Goal: Unclear: Browse casually

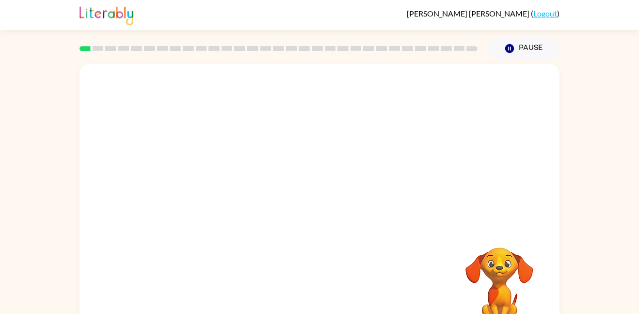
click at [288, 224] on div at bounding box center [319, 145] width 480 height 163
click at [216, 182] on video "Your browser must support playing .mp4 files to use Literably. Please try using…" at bounding box center [319, 145] width 480 height 163
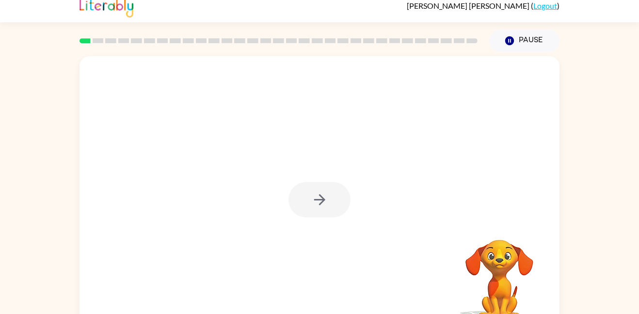
click at [433, 234] on div at bounding box center [319, 194] width 480 height 277
click at [341, 196] on div at bounding box center [319, 199] width 62 height 35
click at [329, 196] on div at bounding box center [319, 199] width 62 height 35
click at [324, 195] on icon "button" at bounding box center [319, 199] width 17 height 17
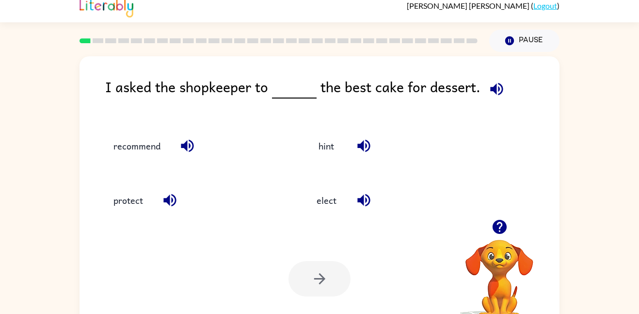
click at [360, 204] on icon "button" at bounding box center [363, 199] width 17 height 17
click at [488, 93] on icon "button" at bounding box center [496, 88] width 17 height 17
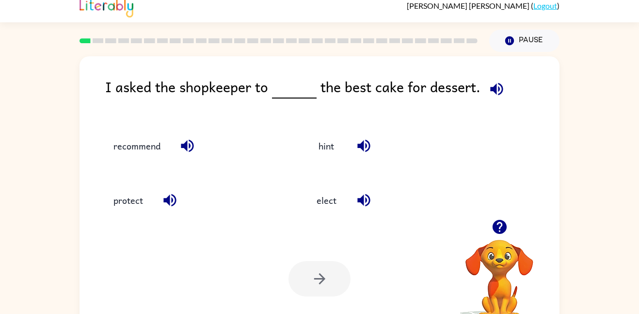
click at [176, 196] on icon "button" at bounding box center [169, 199] width 17 height 17
click at [194, 143] on icon "button" at bounding box center [187, 145] width 17 height 17
click at [369, 146] on icon "button" at bounding box center [363, 146] width 13 height 13
click at [363, 198] on icon "button" at bounding box center [363, 200] width 13 height 13
click at [149, 139] on button "recommend" at bounding box center [137, 145] width 66 height 26
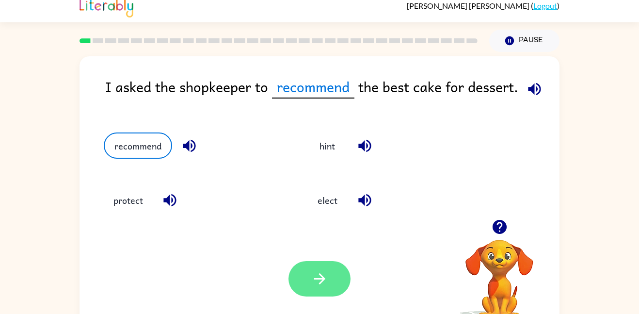
click at [310, 288] on button "button" at bounding box center [319, 278] width 62 height 35
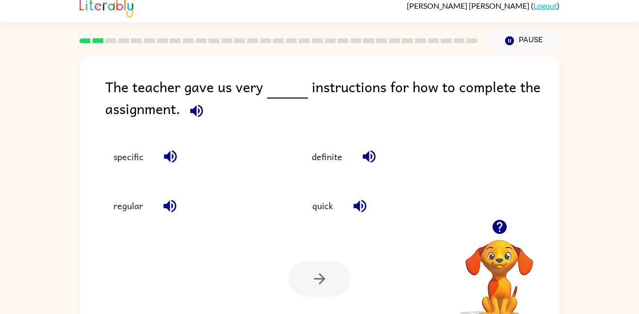
click at [193, 112] on icon "button" at bounding box center [196, 110] width 13 height 13
click at [172, 155] on icon "button" at bounding box center [170, 156] width 17 height 17
click at [165, 153] on icon "button" at bounding box center [170, 156] width 17 height 17
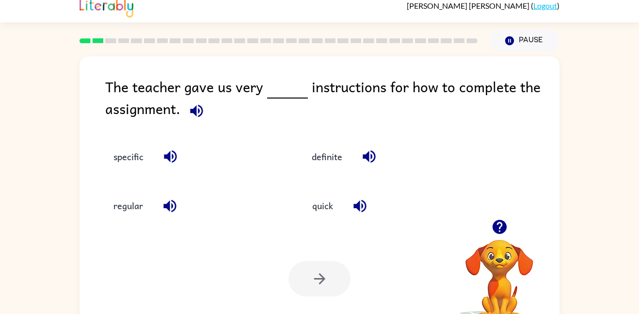
click at [166, 155] on icon "button" at bounding box center [170, 156] width 13 height 13
click at [164, 152] on icon "button" at bounding box center [170, 156] width 17 height 17
click at [139, 158] on button "specific" at bounding box center [128, 156] width 49 height 26
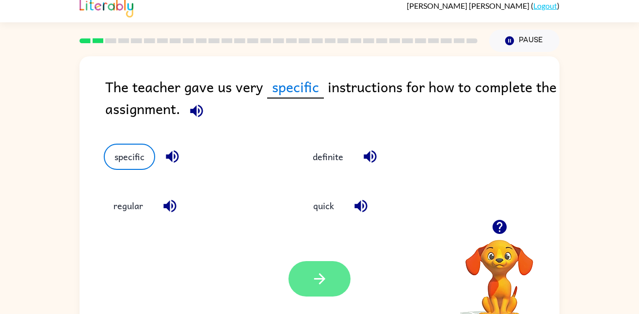
click at [334, 282] on button "button" at bounding box center [319, 278] width 62 height 35
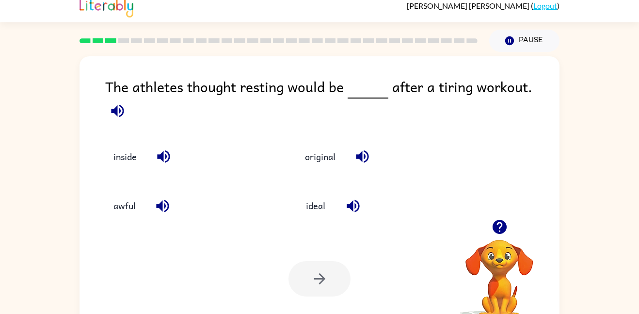
click at [124, 104] on icon "button" at bounding box center [117, 110] width 13 height 13
click at [500, 229] on icon "button" at bounding box center [499, 227] width 14 height 14
click at [502, 240] on video "Your browser must support playing .mp4 files to use Literably. Please try using…" at bounding box center [499, 272] width 97 height 97
click at [499, 233] on icon "button" at bounding box center [499, 227] width 14 height 14
click at [499, 233] on video "Your browser must support playing .mp4 files to use Literably. Please try using…" at bounding box center [499, 272] width 97 height 97
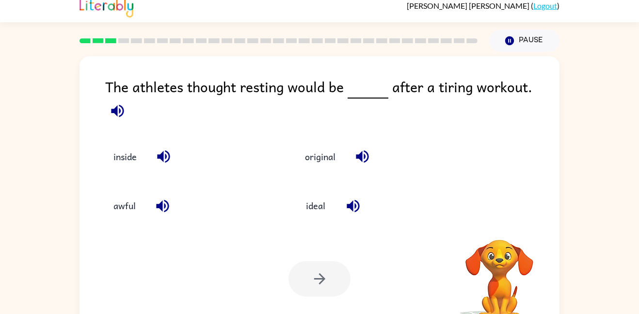
click at [499, 233] on video "Your browser must support playing .mp4 files to use Literably. Please try using…" at bounding box center [499, 272] width 97 height 97
click at [499, 233] on icon "button" at bounding box center [499, 227] width 14 height 14
click at [499, 233] on video "Your browser must support playing .mp4 files to use Literably. Please try using…" at bounding box center [499, 272] width 97 height 97
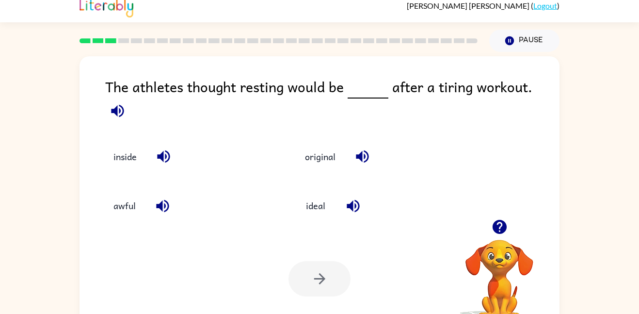
click at [499, 233] on icon "button" at bounding box center [499, 227] width 14 height 14
click at [499, 233] on video "Your browser must support playing .mp4 files to use Literably. Please try using…" at bounding box center [499, 272] width 97 height 97
click at [499, 239] on div "Your browser must support playing .mp4 files to use Literably. Please try using…" at bounding box center [499, 280] width 97 height 82
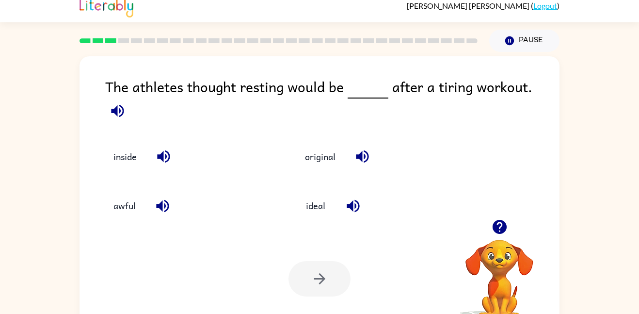
click at [124, 104] on icon "button" at bounding box center [117, 110] width 13 height 13
click at [159, 200] on icon "button" at bounding box center [162, 205] width 13 height 13
click at [161, 150] on icon "button" at bounding box center [163, 156] width 13 height 13
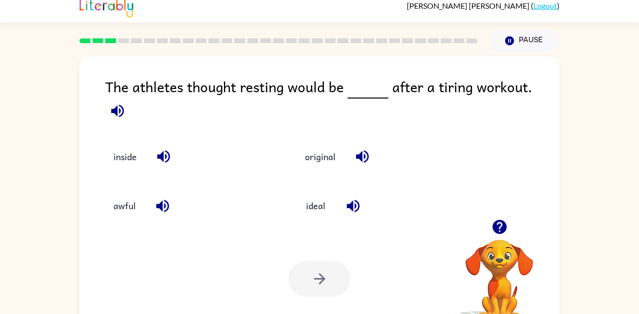
click at [372, 146] on button "button" at bounding box center [362, 156] width 25 height 25
click at [355, 200] on icon "button" at bounding box center [352, 205] width 13 height 13
click at [314, 200] on button "ideal" at bounding box center [315, 205] width 41 height 26
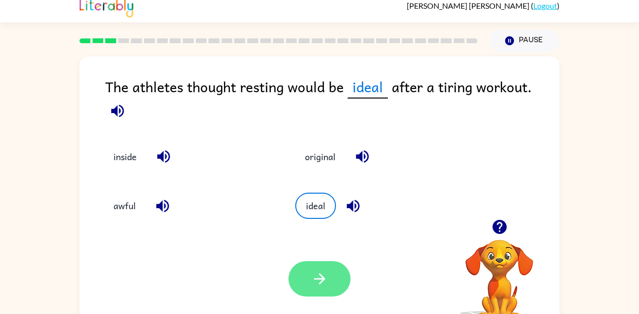
click at [324, 283] on icon "button" at bounding box center [319, 278] width 17 height 17
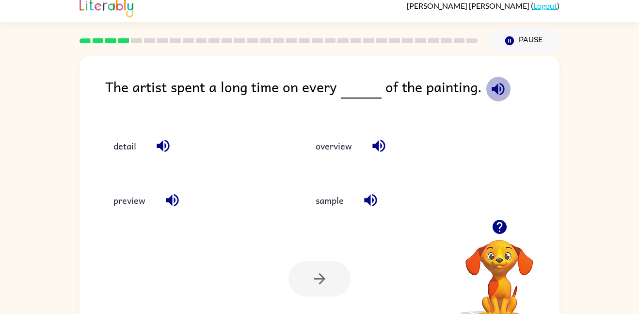
click at [499, 91] on icon "button" at bounding box center [497, 88] width 13 height 13
click at [384, 148] on icon "button" at bounding box center [378, 146] width 13 height 13
click at [377, 194] on icon "button" at bounding box center [370, 199] width 17 height 17
click at [169, 199] on icon "button" at bounding box center [172, 200] width 13 height 13
click at [165, 140] on icon "button" at bounding box center [163, 146] width 13 height 13
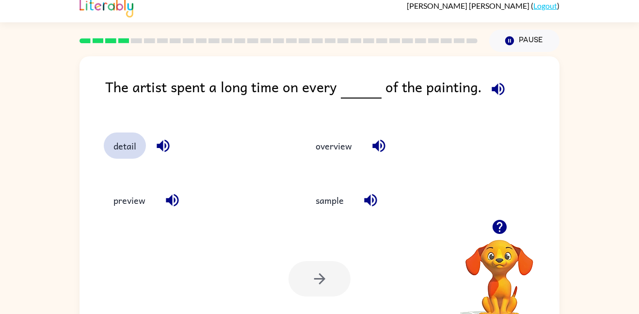
click at [119, 146] on button "detail" at bounding box center [125, 145] width 42 height 26
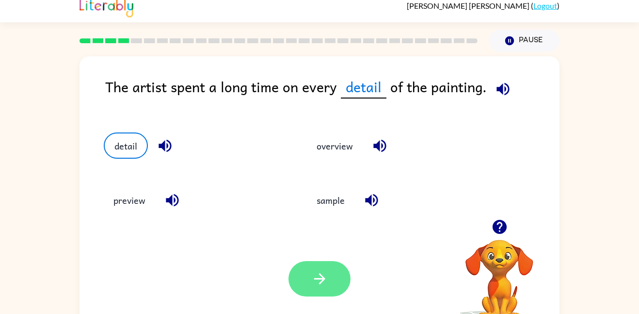
click at [328, 274] on icon "button" at bounding box center [319, 278] width 17 height 17
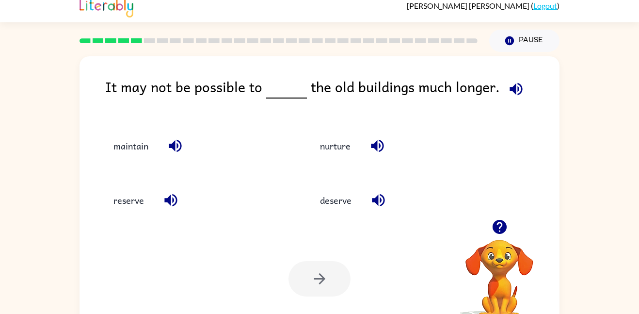
click at [509, 91] on icon "button" at bounding box center [515, 88] width 13 height 13
click at [180, 150] on icon "button" at bounding box center [175, 146] width 13 height 13
click at [173, 203] on icon "button" at bounding box center [170, 199] width 17 height 17
click at [380, 202] on icon "button" at bounding box center [378, 200] width 13 height 13
click at [377, 149] on icon "button" at bounding box center [377, 146] width 13 height 13
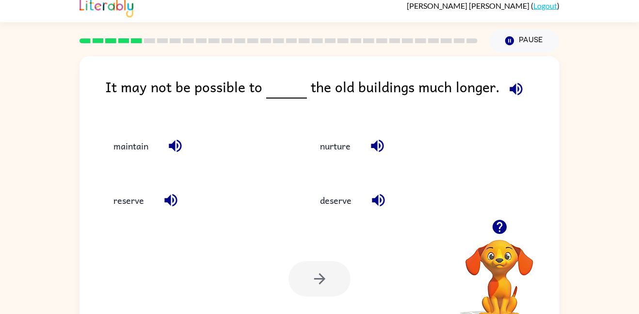
click at [174, 198] on icon "button" at bounding box center [170, 199] width 17 height 17
click at [168, 140] on icon "button" at bounding box center [175, 145] width 17 height 17
click at [133, 199] on button "reserve" at bounding box center [129, 200] width 50 height 26
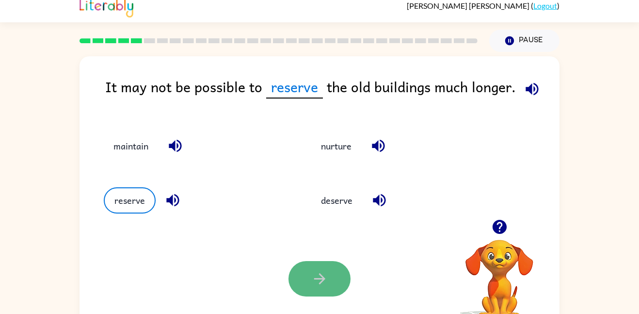
click at [323, 292] on button "button" at bounding box center [319, 278] width 62 height 35
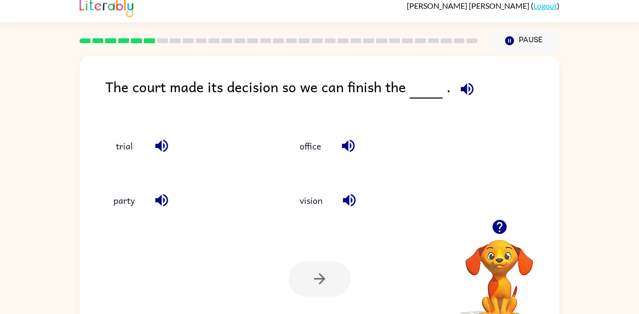
click at [323, 292] on div at bounding box center [319, 278] width 62 height 35
click at [466, 93] on icon "button" at bounding box center [466, 88] width 13 height 13
click at [154, 149] on icon "button" at bounding box center [161, 145] width 17 height 17
click at [131, 142] on button "trial" at bounding box center [124, 145] width 41 height 26
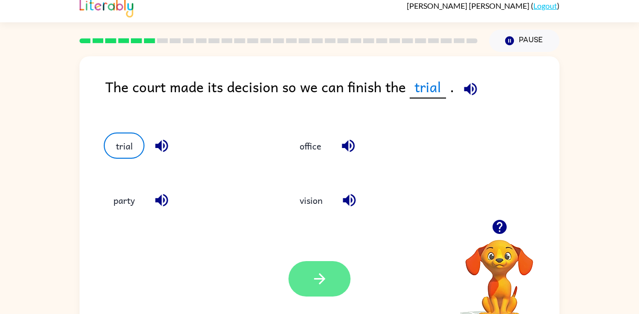
click at [308, 274] on button "button" at bounding box center [319, 278] width 62 height 35
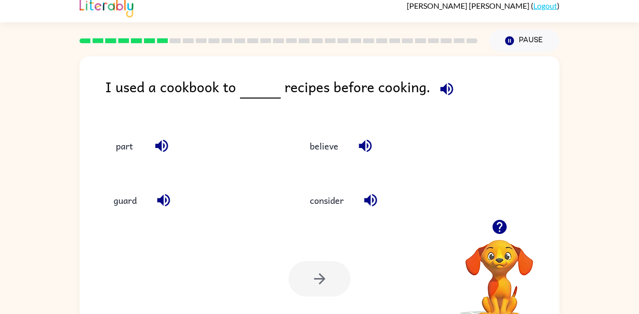
click at [443, 90] on icon "button" at bounding box center [446, 88] width 13 height 13
click at [498, 224] on icon "button" at bounding box center [499, 227] width 14 height 14
click at [367, 149] on icon "button" at bounding box center [365, 145] width 17 height 17
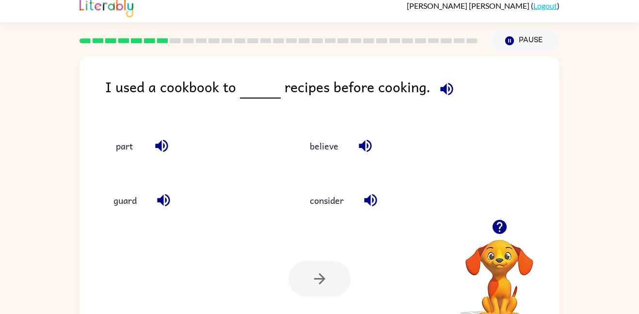
click at [377, 194] on icon "button" at bounding box center [370, 199] width 17 height 17
click at [161, 194] on icon "button" at bounding box center [163, 199] width 17 height 17
click at [159, 135] on button "button" at bounding box center [161, 145] width 25 height 25
click at [341, 198] on button "consider" at bounding box center [326, 200] width 53 height 26
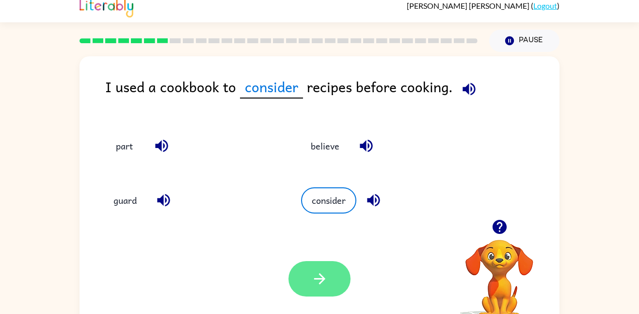
click at [336, 269] on button "button" at bounding box center [319, 278] width 62 height 35
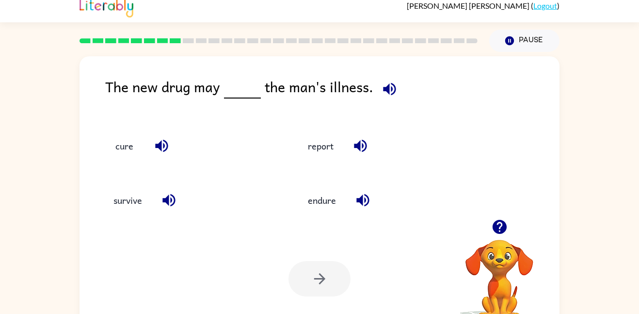
click at [387, 83] on icon "button" at bounding box center [389, 88] width 17 height 17
click at [361, 144] on icon "button" at bounding box center [360, 145] width 17 height 17
click at [367, 195] on icon "button" at bounding box center [362, 200] width 13 height 13
click at [169, 192] on icon "button" at bounding box center [168, 199] width 17 height 17
click at [163, 148] on icon "button" at bounding box center [161, 145] width 17 height 17
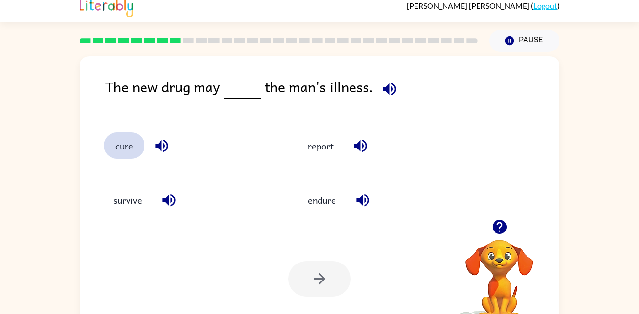
click at [130, 145] on button "cure" at bounding box center [124, 145] width 41 height 26
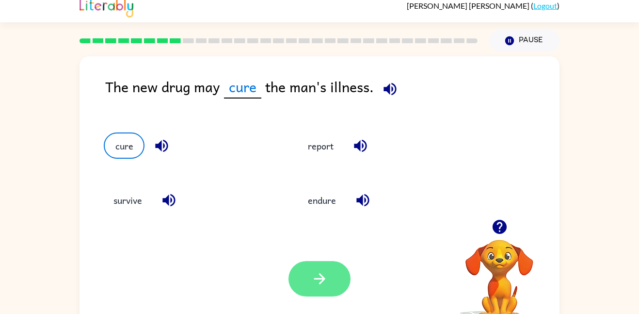
click at [320, 277] on icon "button" at bounding box center [319, 278] width 17 height 17
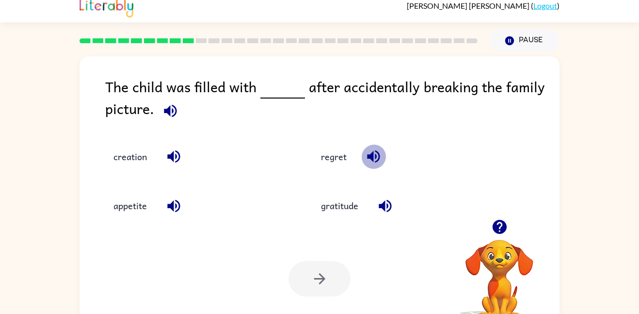
click at [375, 153] on icon "button" at bounding box center [373, 156] width 17 height 17
click at [167, 108] on icon "button" at bounding box center [170, 110] width 17 height 17
click at [172, 157] on icon "button" at bounding box center [173, 156] width 13 height 13
click at [373, 145] on button "button" at bounding box center [373, 156] width 25 height 25
click at [390, 218] on div "gratitude" at bounding box center [403, 205] width 185 height 26
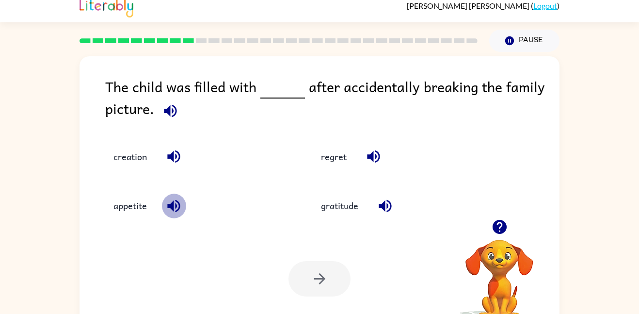
click at [173, 207] on icon "button" at bounding box center [173, 205] width 13 height 13
click at [383, 200] on icon "button" at bounding box center [385, 205] width 17 height 17
click at [165, 158] on button "button" at bounding box center [173, 156] width 25 height 25
click at [332, 151] on button "regret" at bounding box center [333, 156] width 45 height 26
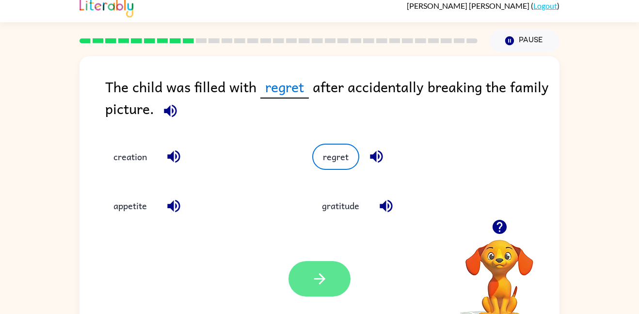
click at [314, 278] on icon "button" at bounding box center [319, 278] width 17 height 17
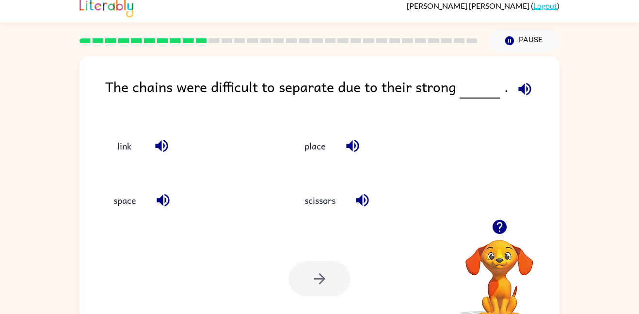
click at [518, 91] on icon "button" at bounding box center [524, 88] width 17 height 17
click at [352, 146] on icon "button" at bounding box center [352, 146] width 13 height 13
click at [367, 193] on icon "button" at bounding box center [362, 199] width 17 height 17
click at [166, 200] on icon "button" at bounding box center [163, 200] width 13 height 13
click at [164, 141] on icon "button" at bounding box center [161, 146] width 13 height 13
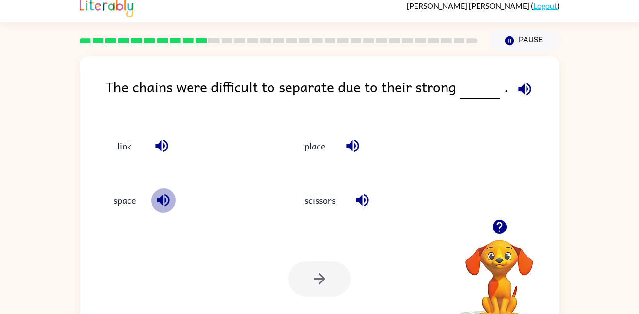
click at [154, 207] on button "button" at bounding box center [163, 200] width 25 height 25
click at [162, 143] on icon "button" at bounding box center [161, 145] width 17 height 17
click at [124, 144] on button "link" at bounding box center [124, 145] width 41 height 26
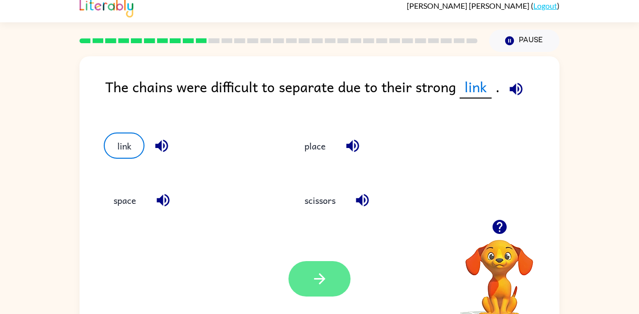
click at [305, 265] on button "button" at bounding box center [319, 278] width 62 height 35
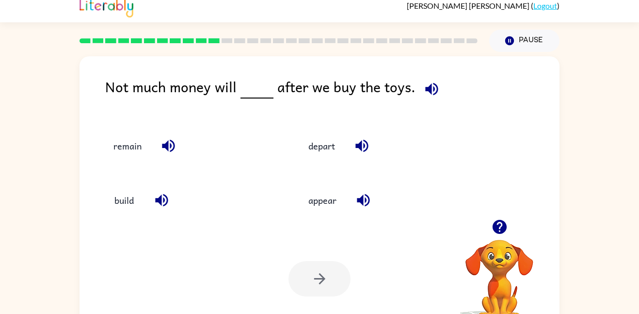
click at [430, 83] on icon "button" at bounding box center [431, 88] width 13 height 13
click at [363, 146] on icon "button" at bounding box center [361, 145] width 17 height 17
click at [430, 84] on icon "button" at bounding box center [431, 88] width 13 height 13
click at [365, 151] on icon "button" at bounding box center [361, 145] width 17 height 17
click at [365, 190] on button "button" at bounding box center [363, 200] width 25 height 25
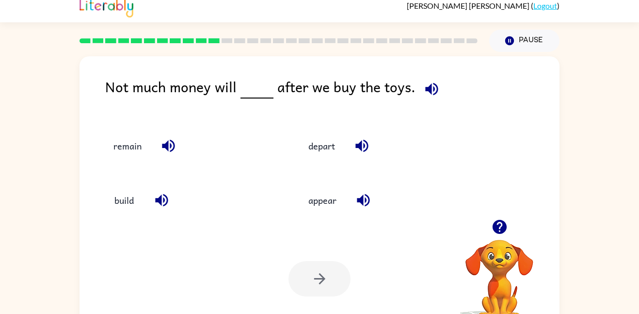
click at [156, 200] on icon "button" at bounding box center [161, 200] width 13 height 13
click at [162, 144] on icon "button" at bounding box center [168, 146] width 13 height 13
click at [125, 140] on button "remain" at bounding box center [127, 145] width 47 height 26
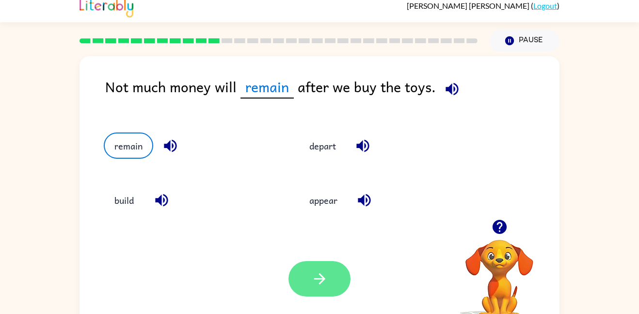
click at [324, 281] on icon "button" at bounding box center [319, 278] width 17 height 17
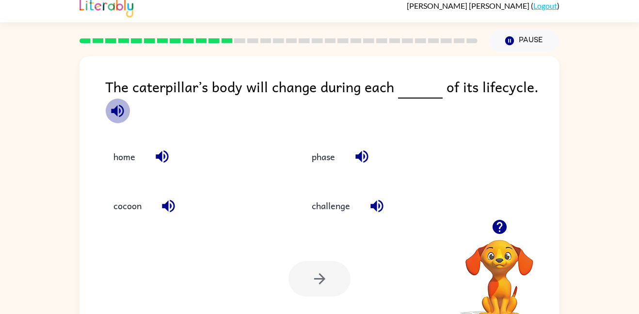
click at [121, 109] on icon "button" at bounding box center [117, 110] width 17 height 17
click at [335, 152] on button "phase" at bounding box center [323, 156] width 43 height 26
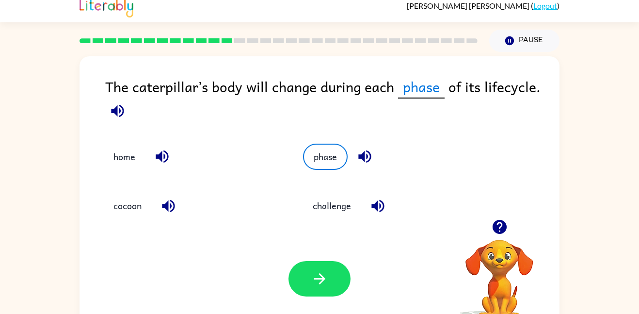
click at [328, 299] on div "Your browser must support playing .mp4 files to use Literably. Please try using…" at bounding box center [319, 278] width 480 height 109
click at [326, 292] on button "button" at bounding box center [319, 278] width 62 height 35
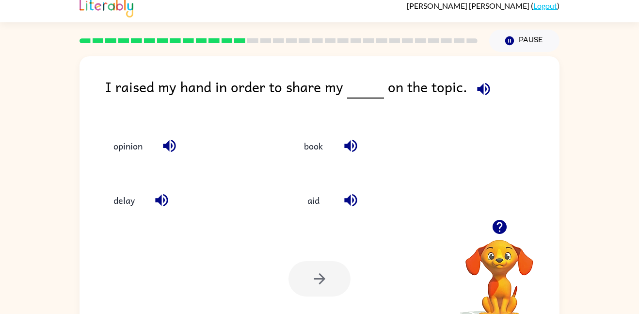
click at [475, 91] on icon "button" at bounding box center [483, 88] width 17 height 17
click at [159, 207] on icon "button" at bounding box center [161, 199] width 17 height 17
click at [170, 141] on icon "button" at bounding box center [169, 145] width 17 height 17
click at [125, 144] on button "opinion" at bounding box center [128, 145] width 48 height 26
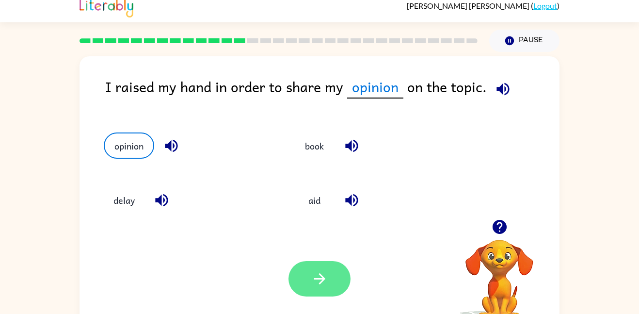
click at [305, 264] on button "button" at bounding box center [319, 278] width 62 height 35
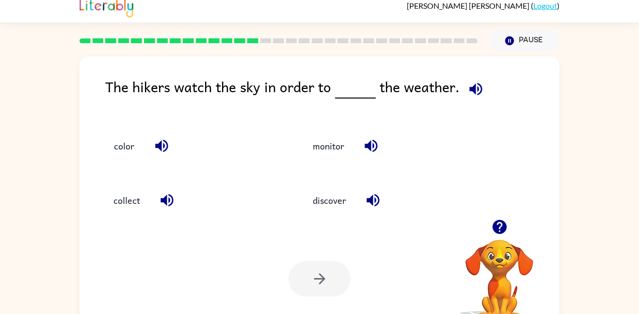
click at [479, 93] on icon "button" at bounding box center [475, 88] width 17 height 17
click at [375, 144] on icon "button" at bounding box center [370, 145] width 17 height 17
click at [167, 201] on icon "button" at bounding box center [166, 199] width 17 height 17
click at [163, 144] on icon "button" at bounding box center [161, 146] width 13 height 13
click at [369, 196] on icon "button" at bounding box center [372, 199] width 17 height 17
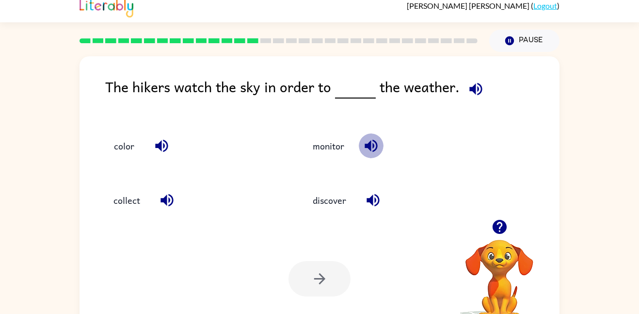
click at [382, 147] on button "button" at bounding box center [371, 145] width 25 height 25
click at [312, 153] on button "monitor" at bounding box center [328, 145] width 51 height 26
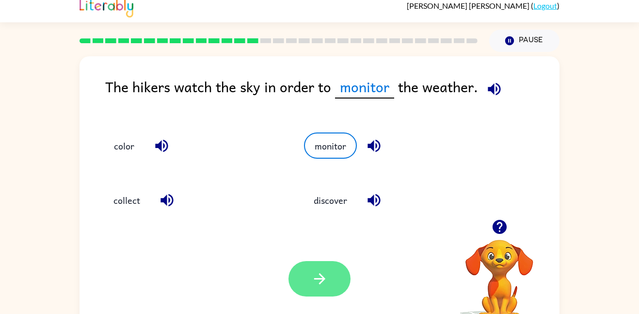
click at [302, 282] on button "button" at bounding box center [319, 278] width 62 height 35
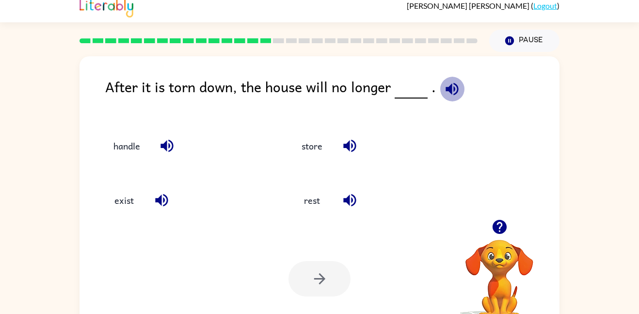
click at [447, 84] on icon "button" at bounding box center [451, 88] width 13 height 13
click at [351, 145] on icon "button" at bounding box center [349, 145] width 17 height 17
click at [175, 143] on icon "button" at bounding box center [166, 145] width 17 height 17
click at [171, 198] on button "button" at bounding box center [161, 200] width 25 height 25
click at [108, 194] on button "exist" at bounding box center [124, 200] width 41 height 26
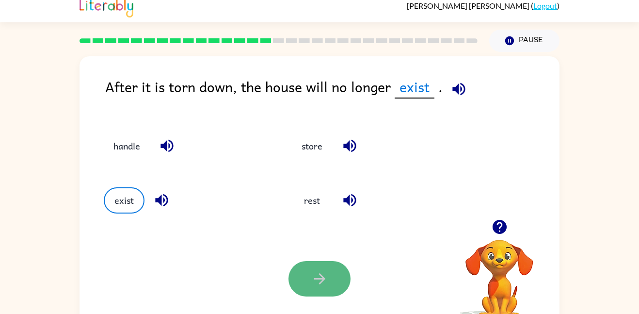
click at [300, 275] on button "button" at bounding box center [319, 278] width 62 height 35
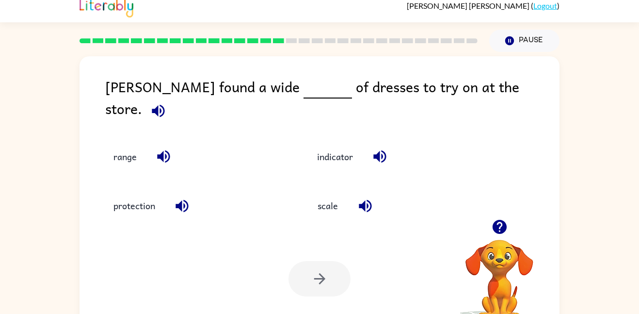
click at [366, 197] on icon "button" at bounding box center [365, 205] width 17 height 17
click at [377, 148] on icon "button" at bounding box center [379, 156] width 17 height 17
click at [159, 148] on icon "button" at bounding box center [163, 156] width 17 height 17
click at [176, 197] on icon "button" at bounding box center [181, 205] width 17 height 17
click at [164, 104] on icon "button" at bounding box center [158, 110] width 13 height 13
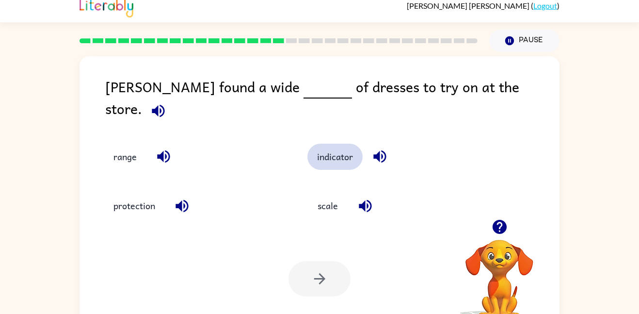
click at [329, 151] on button "indicator" at bounding box center [334, 156] width 55 height 26
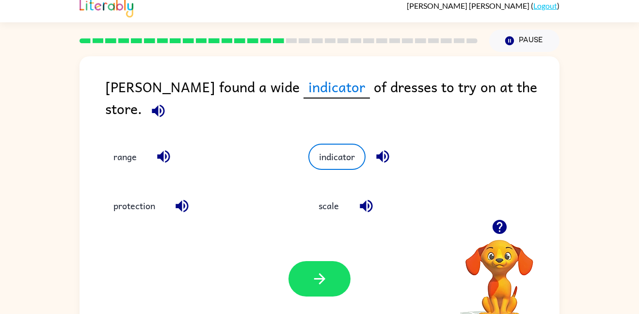
click at [363, 199] on icon "button" at bounding box center [366, 205] width 13 height 13
click at [199, 192] on div "protection" at bounding box center [195, 205] width 182 height 26
click at [192, 193] on button "button" at bounding box center [182, 205] width 25 height 25
click at [340, 207] on button "scale" at bounding box center [328, 205] width 41 height 26
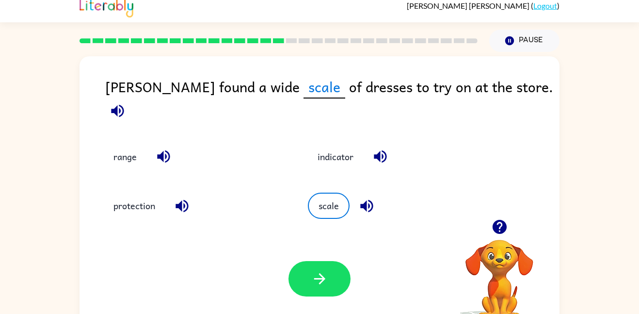
click at [365, 204] on icon "button" at bounding box center [366, 205] width 17 height 17
click at [381, 153] on icon "button" at bounding box center [380, 156] width 17 height 17
click at [186, 204] on icon "button" at bounding box center [181, 205] width 13 height 13
click at [168, 150] on icon "button" at bounding box center [163, 156] width 13 height 13
click at [301, 270] on button "button" at bounding box center [319, 278] width 62 height 35
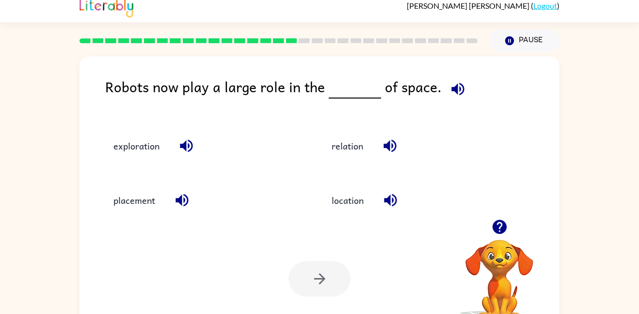
click at [449, 86] on icon "button" at bounding box center [457, 88] width 17 height 17
click at [394, 141] on icon "button" at bounding box center [389, 146] width 13 height 13
click at [395, 203] on icon "button" at bounding box center [390, 200] width 13 height 13
click at [187, 139] on icon "button" at bounding box center [186, 145] width 17 height 17
click at [145, 147] on button "exploration" at bounding box center [136, 145] width 65 height 26
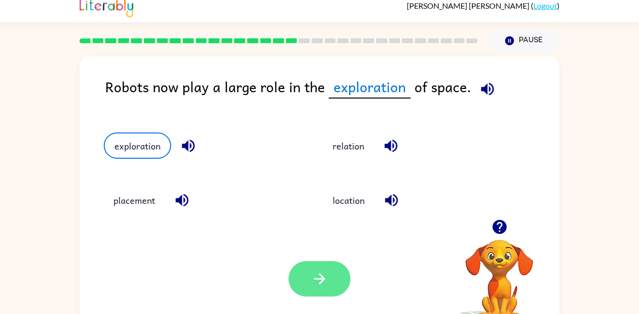
click at [313, 277] on icon "button" at bounding box center [319, 278] width 17 height 17
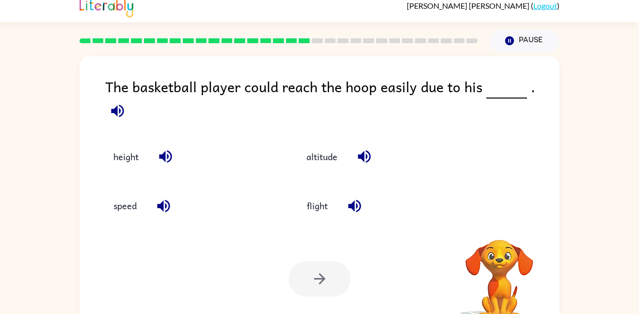
click at [124, 104] on icon "button" at bounding box center [117, 110] width 13 height 13
click at [369, 148] on icon "button" at bounding box center [364, 156] width 17 height 17
click at [165, 150] on icon "button" at bounding box center [165, 156] width 13 height 13
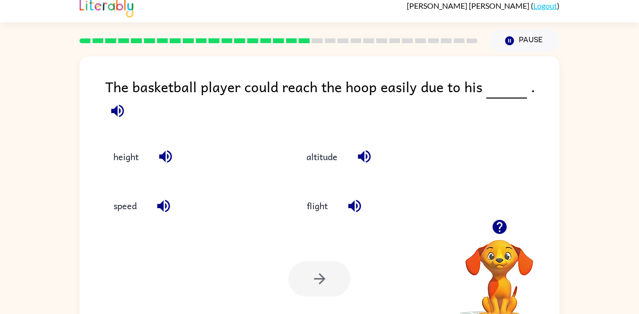
click at [169, 199] on icon "button" at bounding box center [163, 205] width 17 height 17
click at [110, 143] on button "height" at bounding box center [126, 156] width 45 height 26
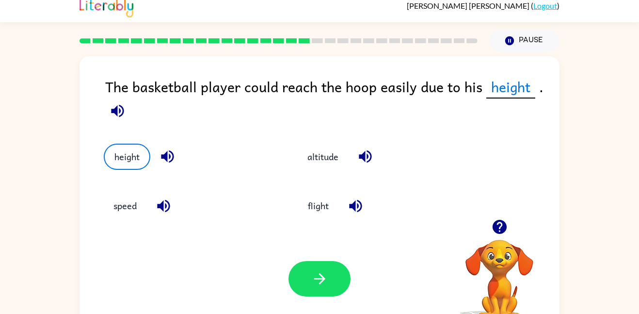
click at [353, 205] on icon "button" at bounding box center [355, 205] width 13 height 13
click at [369, 147] on button "button" at bounding box center [365, 156] width 25 height 25
click at [314, 293] on button "button" at bounding box center [319, 278] width 62 height 35
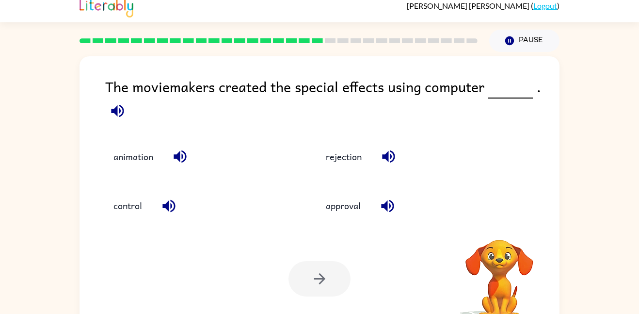
click at [119, 108] on icon "button" at bounding box center [117, 110] width 13 height 13
click at [382, 151] on icon "button" at bounding box center [388, 156] width 17 height 17
click at [385, 215] on button "button" at bounding box center [387, 205] width 25 height 25
click at [167, 206] on icon "button" at bounding box center [168, 205] width 13 height 13
click at [188, 165] on icon "button" at bounding box center [180, 156] width 17 height 17
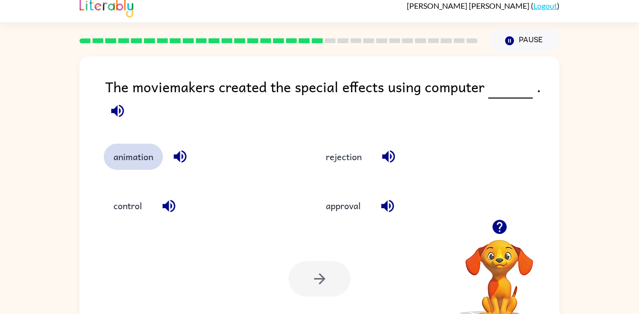
click at [116, 159] on button "animation" at bounding box center [133, 156] width 59 height 26
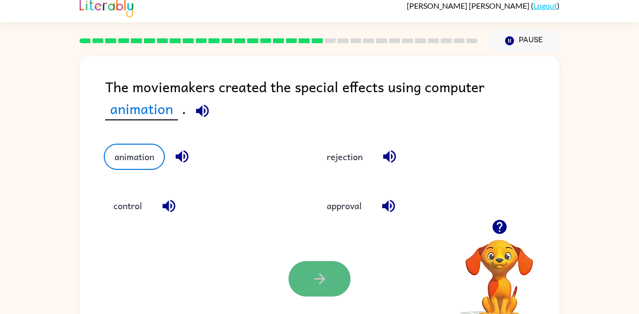
click at [328, 282] on button "button" at bounding box center [319, 278] width 62 height 35
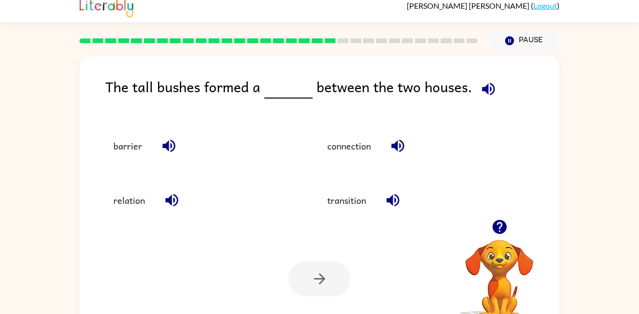
click at [485, 83] on icon "button" at bounding box center [488, 88] width 17 height 17
click at [398, 142] on icon "button" at bounding box center [397, 146] width 13 height 13
click at [400, 206] on icon "button" at bounding box center [392, 199] width 17 height 17
click at [171, 145] on icon "button" at bounding box center [168, 146] width 13 height 13
click at [138, 149] on button "barrier" at bounding box center [128, 145] width 48 height 26
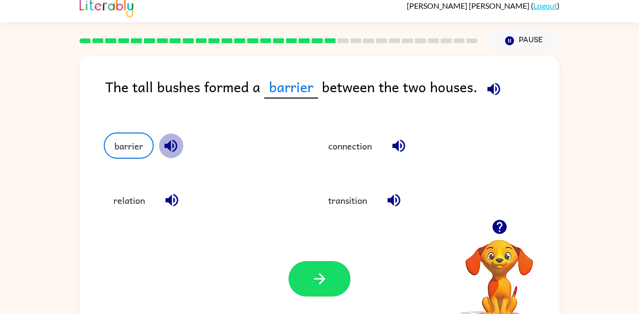
click at [166, 150] on icon "button" at bounding box center [170, 145] width 17 height 17
click at [166, 153] on icon "button" at bounding box center [170, 145] width 17 height 17
click at [166, 151] on icon "button" at bounding box center [170, 145] width 17 height 17
click at [167, 151] on icon "button" at bounding box center [170, 145] width 17 height 17
click at [166, 146] on icon "button" at bounding box center [170, 146] width 13 height 13
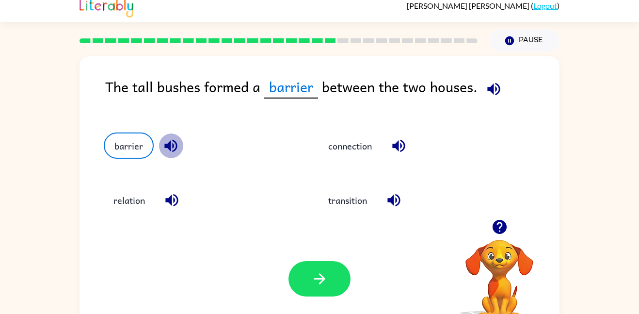
click at [166, 146] on icon "button" at bounding box center [170, 146] width 13 height 13
click at [172, 197] on icon "button" at bounding box center [171, 199] width 17 height 17
click at [388, 199] on icon "button" at bounding box center [393, 199] width 17 height 17
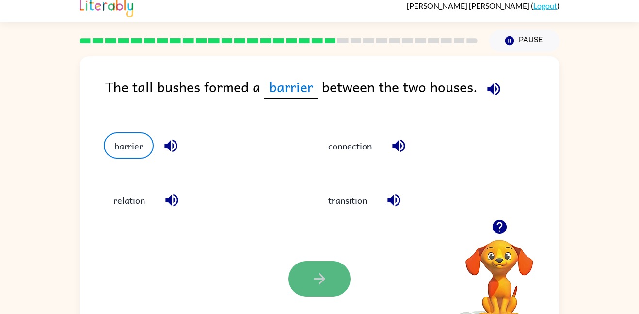
click at [331, 272] on button "button" at bounding box center [319, 278] width 62 height 35
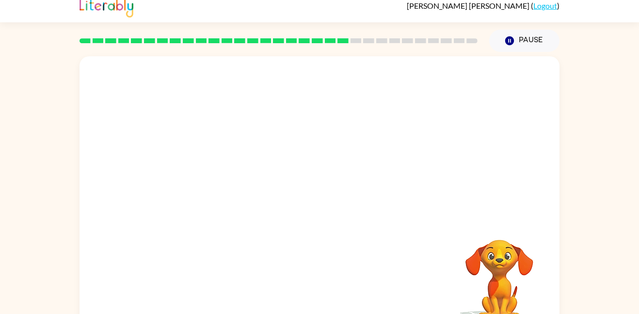
click at [237, 69] on video "Your browser must support playing .mp4 files to use Literably. Please try using…" at bounding box center [319, 137] width 480 height 163
click at [272, 217] on video "Your browser must support playing .mp4 files to use Literably. Please try using…" at bounding box center [319, 137] width 480 height 163
click at [236, 193] on video "Your browser must support playing .mp4 files to use Literably. Please try using…" at bounding box center [319, 137] width 480 height 163
click at [236, 206] on video "Your browser must support playing .mp4 files to use Literably. Please try using…" at bounding box center [319, 137] width 480 height 163
click at [231, 194] on video "Your browser must support playing .mp4 files to use Literably. Please try using…" at bounding box center [319, 137] width 480 height 163
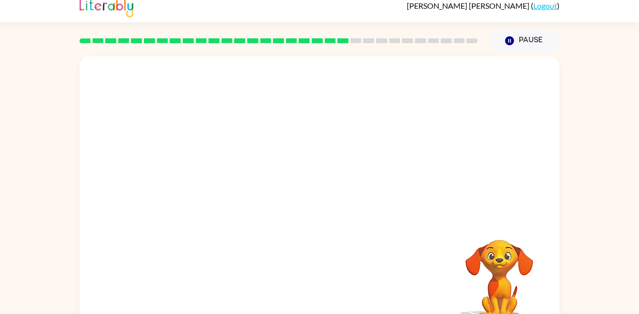
click at [231, 194] on video "Your browser must support playing .mp4 files to use Literably. Please try using…" at bounding box center [319, 137] width 480 height 163
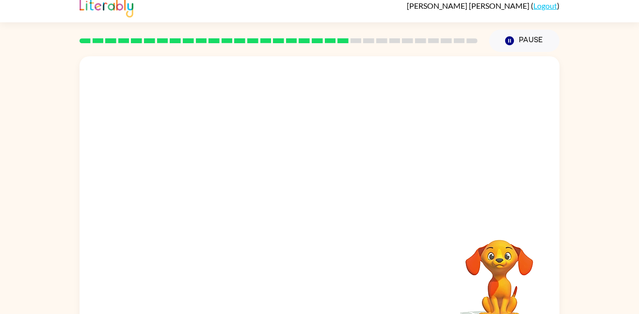
click at [231, 194] on video "Your browser must support playing .mp4 files to use Literably. Please try using…" at bounding box center [319, 137] width 480 height 163
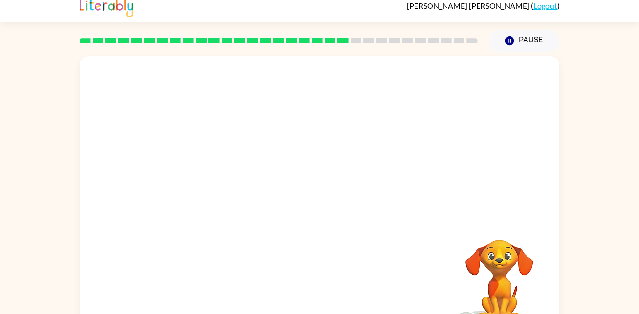
click at [231, 194] on video "Your browser must support playing .mp4 files to use Literably. Please try using…" at bounding box center [319, 137] width 480 height 163
click at [255, 188] on video "Your browser must support playing .mp4 files to use Literably. Please try using…" at bounding box center [319, 137] width 480 height 163
click at [234, 184] on video "Your browser must support playing .mp4 files to use Literably. Please try using…" at bounding box center [319, 137] width 480 height 163
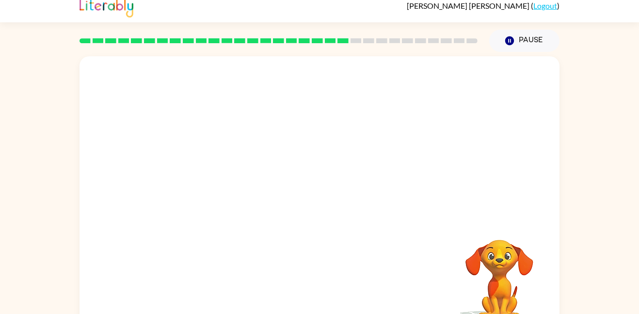
click at [234, 184] on video "Your browser must support playing .mp4 files to use Literably. Please try using…" at bounding box center [319, 137] width 480 height 163
click at [234, 183] on video "Your browser must support playing .mp4 files to use Literably. Please try using…" at bounding box center [319, 137] width 480 height 163
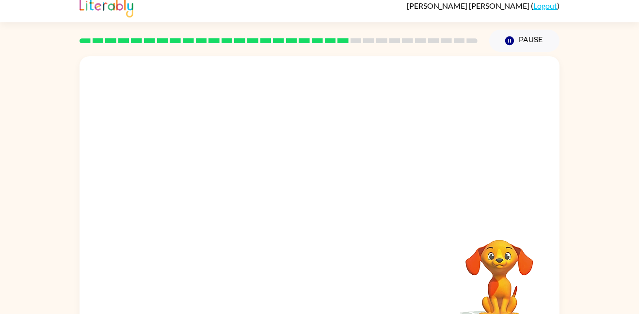
click at [234, 183] on video "Your browser must support playing .mp4 files to use Literably. Please try using…" at bounding box center [319, 137] width 480 height 163
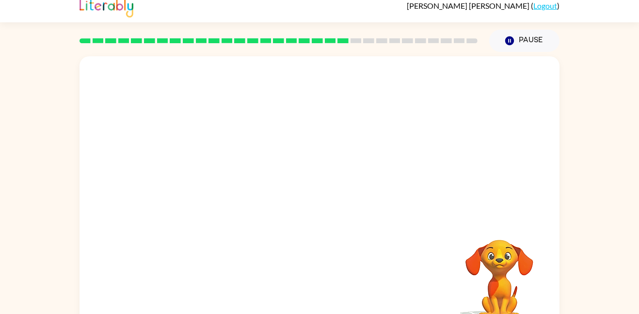
click at [234, 183] on video "Your browser must support playing .mp4 files to use Literably. Please try using…" at bounding box center [319, 137] width 480 height 163
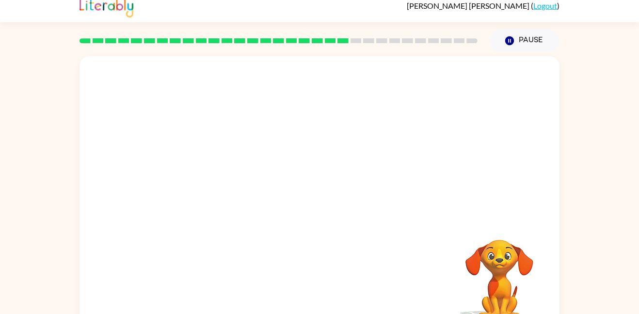
click at [234, 183] on video "Your browser must support playing .mp4 files to use Literably. Please try using…" at bounding box center [319, 137] width 480 height 163
click at [318, 212] on div at bounding box center [319, 199] width 62 height 35
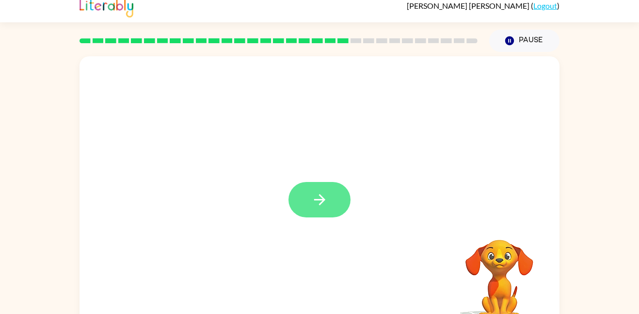
click at [313, 204] on icon "button" at bounding box center [319, 199] width 17 height 17
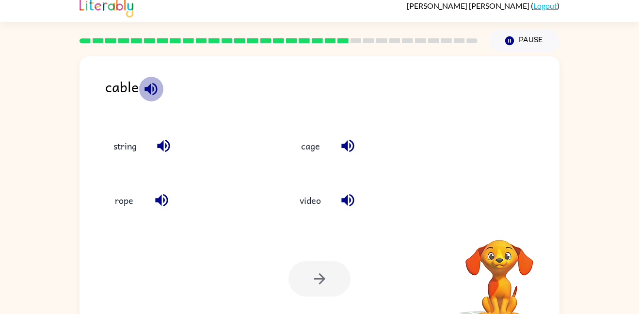
click at [151, 91] on icon "button" at bounding box center [150, 88] width 17 height 17
click at [166, 143] on icon "button" at bounding box center [163, 146] width 13 height 13
click at [159, 194] on icon "button" at bounding box center [161, 199] width 17 height 17
click at [343, 143] on icon "button" at bounding box center [347, 146] width 13 height 13
click at [350, 201] on icon "button" at bounding box center [347, 200] width 13 height 13
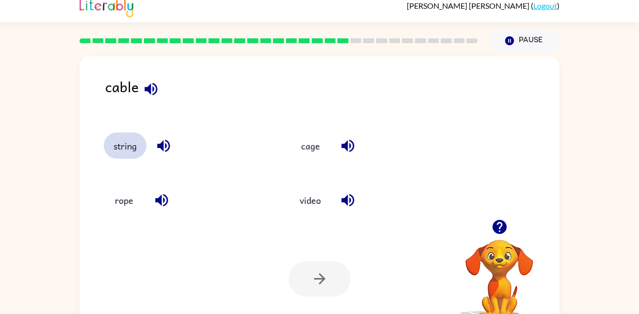
click at [112, 144] on button "string" at bounding box center [125, 145] width 43 height 26
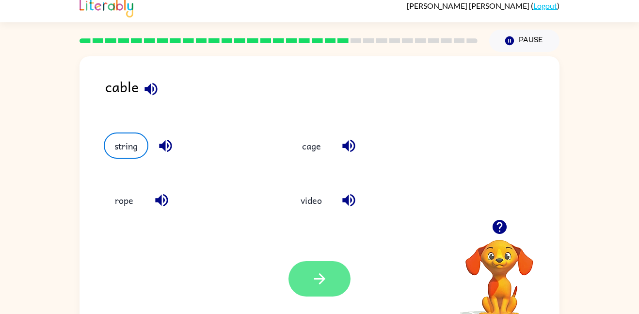
click at [298, 286] on button "button" at bounding box center [319, 278] width 62 height 35
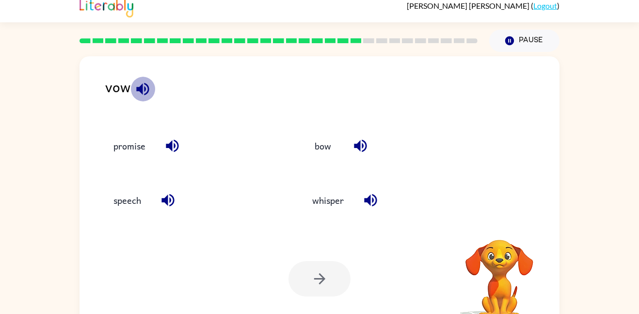
click at [145, 89] on icon "button" at bounding box center [142, 88] width 13 height 13
click at [173, 142] on icon "button" at bounding box center [172, 145] width 17 height 17
click at [361, 144] on icon "button" at bounding box center [360, 146] width 13 height 13
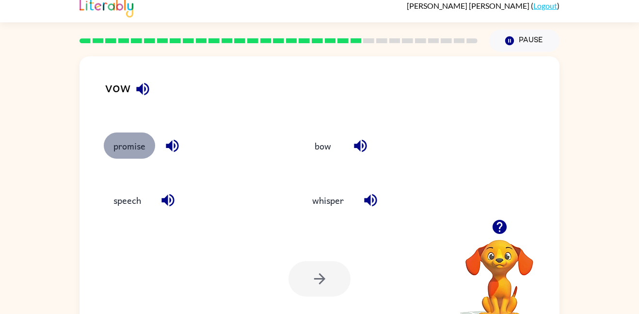
click at [139, 147] on button "promise" at bounding box center [129, 145] width 51 height 26
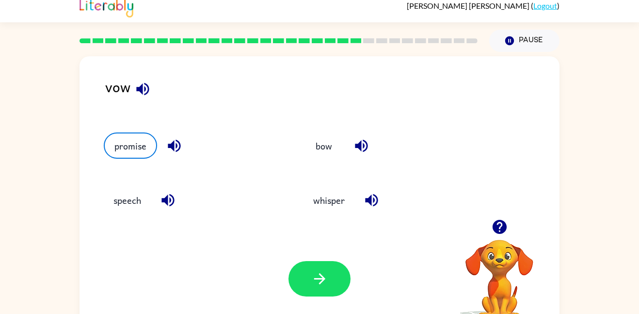
click at [296, 262] on div at bounding box center [319, 278] width 62 height 35
click at [299, 266] on button "button" at bounding box center [319, 278] width 62 height 35
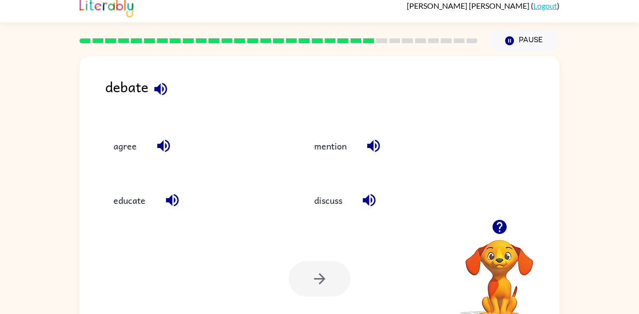
click at [166, 92] on icon "button" at bounding box center [160, 88] width 17 height 17
click at [164, 145] on icon "button" at bounding box center [163, 146] width 13 height 13
click at [177, 204] on icon "button" at bounding box center [172, 200] width 13 height 13
click at [381, 197] on button "button" at bounding box center [369, 200] width 25 height 25
click at [371, 152] on icon "button" at bounding box center [373, 145] width 17 height 17
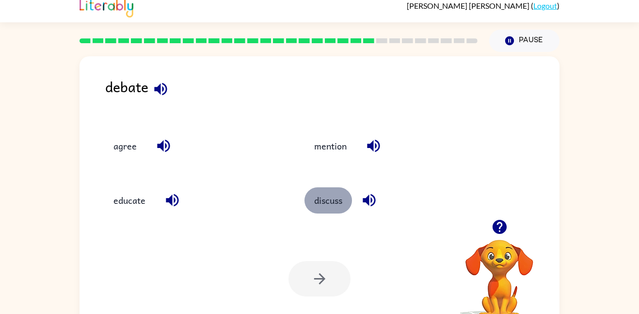
click at [332, 192] on button "discuss" at bounding box center [327, 200] width 47 height 26
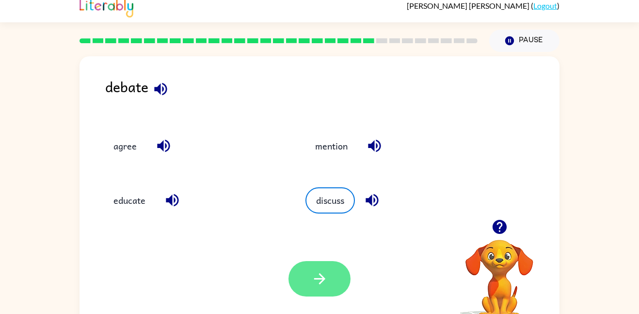
click at [303, 286] on button "button" at bounding box center [319, 278] width 62 height 35
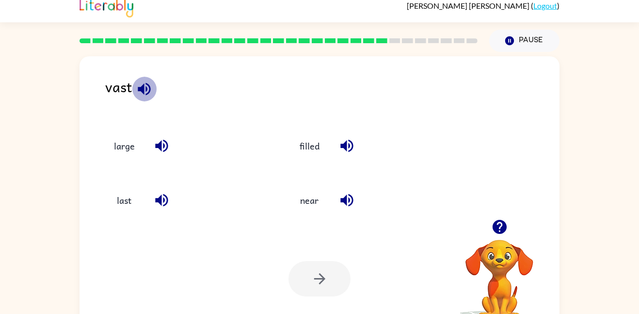
click at [150, 90] on icon "button" at bounding box center [144, 88] width 13 height 13
click at [173, 141] on div "large" at bounding box center [185, 145] width 163 height 26
click at [164, 140] on icon "button" at bounding box center [161, 146] width 13 height 13
click at [159, 202] on icon "button" at bounding box center [161, 200] width 13 height 13
click at [348, 198] on icon "button" at bounding box center [346, 200] width 13 height 13
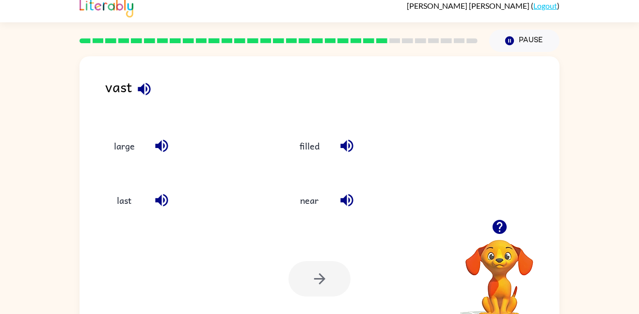
click at [351, 141] on icon "button" at bounding box center [346, 145] width 17 height 17
click at [347, 148] on icon "button" at bounding box center [346, 145] width 17 height 17
click at [348, 204] on icon "button" at bounding box center [346, 199] width 17 height 17
click at [157, 190] on button "button" at bounding box center [161, 200] width 25 height 25
click at [159, 148] on icon "button" at bounding box center [161, 146] width 13 height 13
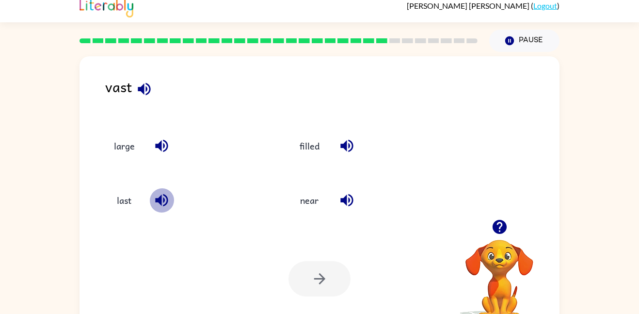
click at [160, 198] on icon "button" at bounding box center [161, 200] width 13 height 13
click at [162, 199] on icon "button" at bounding box center [161, 199] width 17 height 17
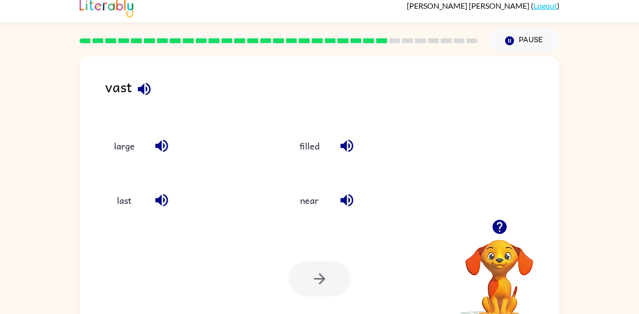
click at [162, 199] on icon "button" at bounding box center [161, 199] width 17 height 17
click at [351, 200] on icon "button" at bounding box center [346, 199] width 17 height 17
click at [315, 206] on button "near" at bounding box center [309, 200] width 41 height 26
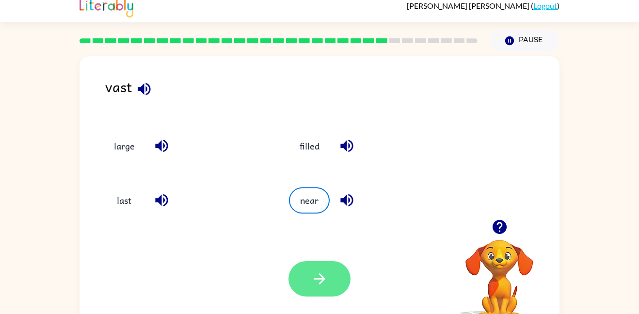
click at [326, 277] on icon "button" at bounding box center [319, 278] width 17 height 17
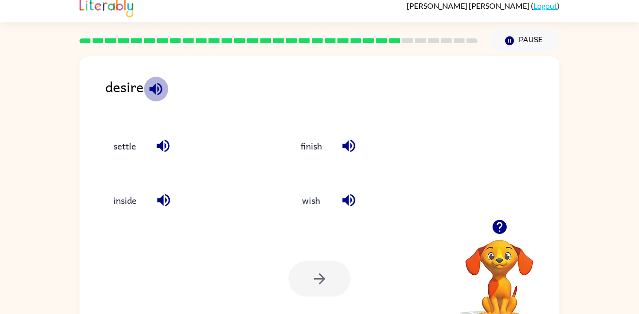
click at [151, 82] on icon "button" at bounding box center [155, 88] width 17 height 17
click at [353, 143] on icon "button" at bounding box center [348, 145] width 17 height 17
click at [167, 147] on icon "button" at bounding box center [163, 145] width 17 height 17
click at [172, 203] on icon "button" at bounding box center [163, 199] width 17 height 17
click at [357, 199] on icon "button" at bounding box center [348, 199] width 17 height 17
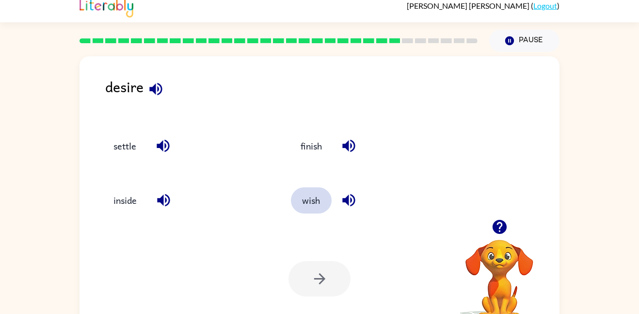
click at [314, 194] on button "wish" at bounding box center [311, 200] width 41 height 26
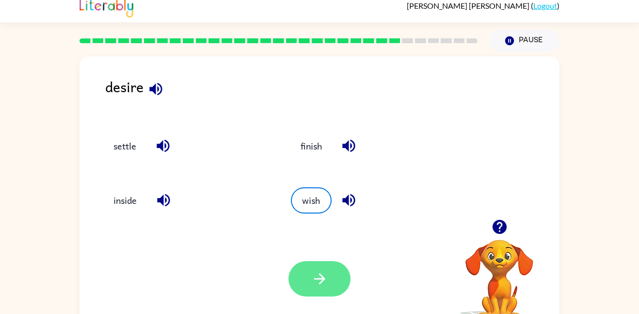
click at [319, 277] on icon "button" at bounding box center [319, 278] width 17 height 17
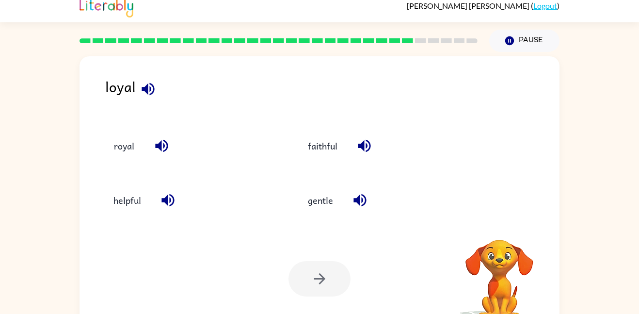
click at [147, 89] on icon "button" at bounding box center [148, 88] width 17 height 17
click at [163, 146] on icon "button" at bounding box center [161, 146] width 13 height 13
click at [171, 199] on icon "button" at bounding box center [167, 199] width 17 height 17
click at [363, 195] on icon "button" at bounding box center [359, 200] width 13 height 13
click at [360, 142] on icon "button" at bounding box center [364, 145] width 17 height 17
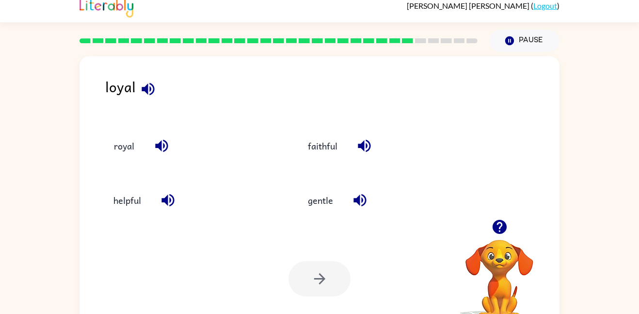
click at [137, 86] on button "button" at bounding box center [148, 89] width 25 height 25
click at [146, 96] on icon "button" at bounding box center [148, 88] width 17 height 17
click at [165, 141] on icon "button" at bounding box center [161, 146] width 13 height 13
click at [159, 145] on icon "button" at bounding box center [161, 146] width 13 height 13
click at [136, 146] on button "royal" at bounding box center [124, 145] width 41 height 26
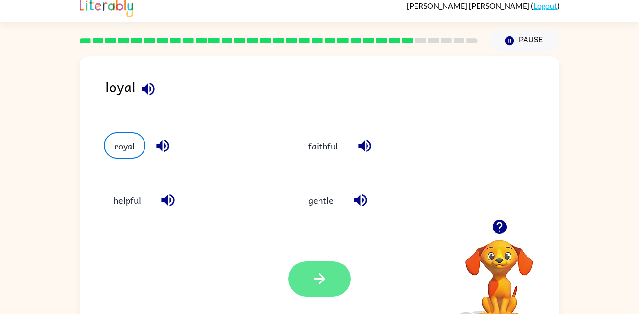
click at [337, 284] on button "button" at bounding box center [319, 278] width 62 height 35
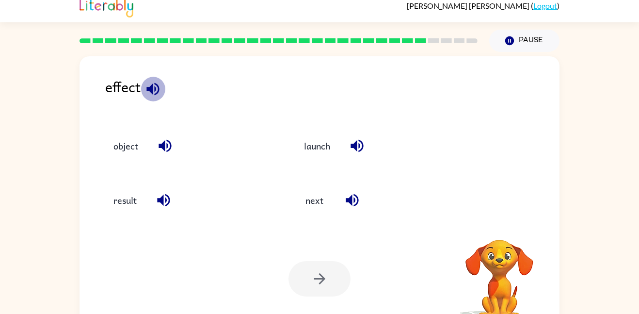
click at [152, 92] on icon "button" at bounding box center [152, 88] width 13 height 13
click at [163, 139] on icon "button" at bounding box center [165, 145] width 17 height 17
click at [168, 218] on div "result" at bounding box center [180, 196] width 190 height 54
click at [165, 213] on div "result" at bounding box center [180, 196] width 190 height 54
click at [165, 194] on icon "button" at bounding box center [163, 199] width 17 height 17
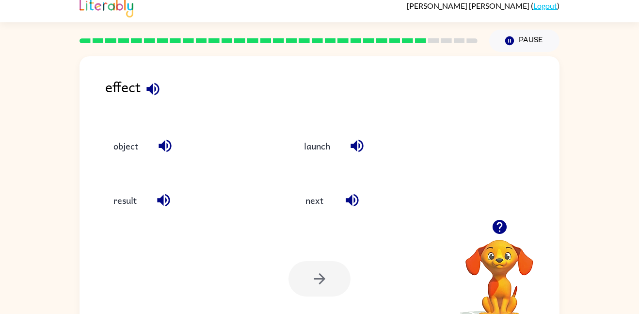
click at [361, 203] on button "button" at bounding box center [352, 200] width 25 height 25
click at [359, 157] on button "button" at bounding box center [357, 145] width 25 height 25
click at [136, 204] on button "result" at bounding box center [125, 200] width 43 height 26
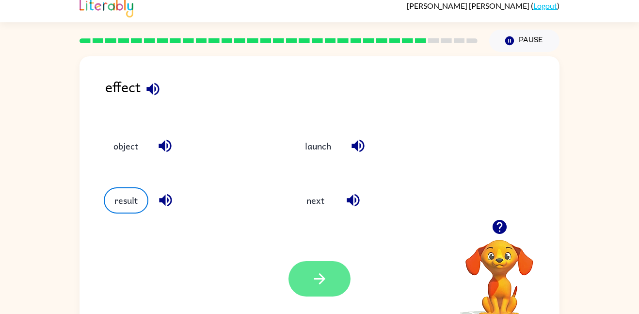
click at [306, 284] on button "button" at bounding box center [319, 278] width 62 height 35
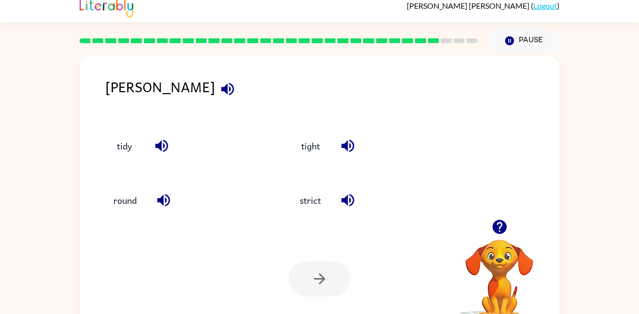
click at [221, 93] on icon "button" at bounding box center [227, 88] width 13 height 13
click at [165, 147] on icon "button" at bounding box center [161, 145] width 17 height 17
click at [161, 201] on icon "button" at bounding box center [163, 200] width 13 height 13
click at [354, 194] on icon "button" at bounding box center [347, 199] width 17 height 17
click at [353, 140] on icon "button" at bounding box center [347, 145] width 17 height 17
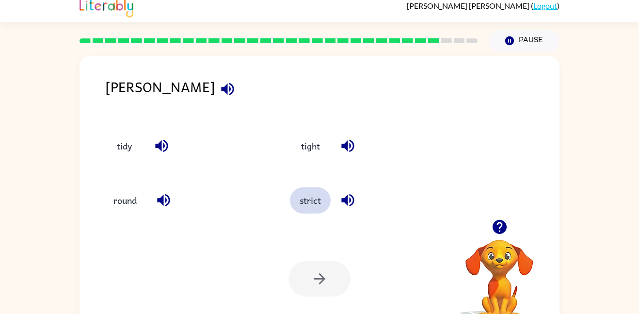
click at [299, 188] on button "strict" at bounding box center [310, 200] width 41 height 26
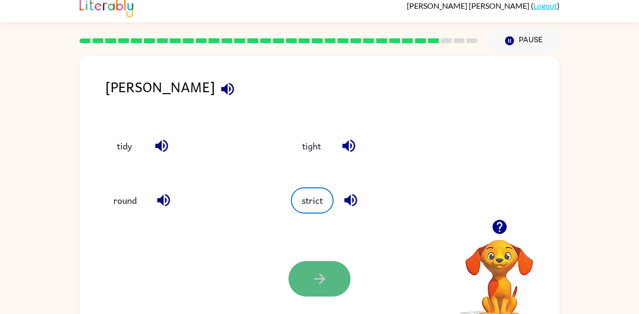
click at [308, 271] on button "button" at bounding box center [319, 278] width 62 height 35
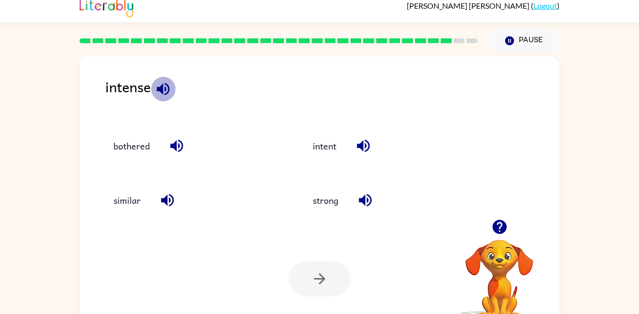
click at [157, 83] on icon "button" at bounding box center [163, 88] width 17 height 17
click at [176, 142] on icon "button" at bounding box center [176, 146] width 13 height 13
click at [166, 200] on icon "button" at bounding box center [167, 200] width 13 height 13
click at [365, 197] on icon "button" at bounding box center [365, 200] width 13 height 13
click at [363, 145] on icon "button" at bounding box center [363, 146] width 13 height 13
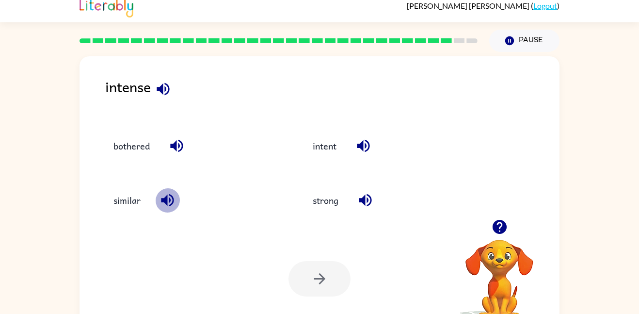
click at [164, 200] on icon "button" at bounding box center [167, 200] width 13 height 13
click at [369, 143] on icon "button" at bounding box center [363, 146] width 13 height 13
click at [171, 84] on icon "button" at bounding box center [163, 88] width 17 height 17
click at [339, 150] on button "intent" at bounding box center [324, 145] width 43 height 26
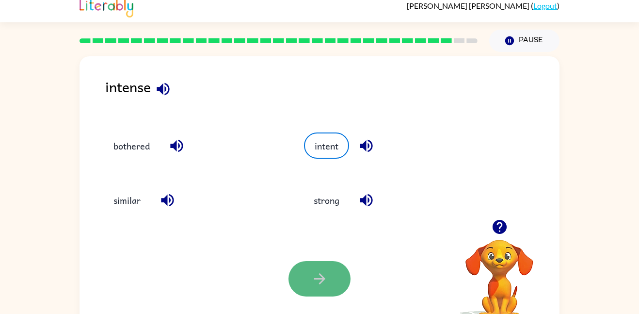
click at [332, 261] on button "button" at bounding box center [319, 278] width 62 height 35
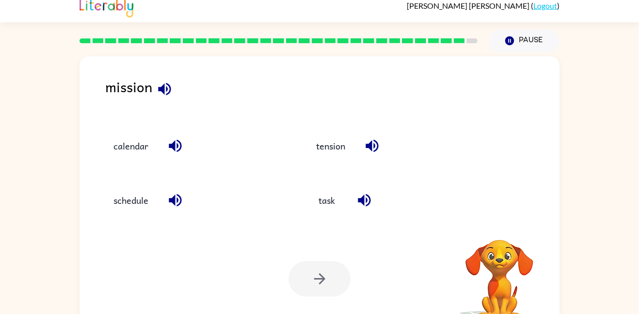
click at [169, 91] on icon "button" at bounding box center [164, 88] width 13 height 13
click at [177, 142] on icon "button" at bounding box center [175, 145] width 17 height 17
click at [173, 202] on icon "button" at bounding box center [175, 200] width 13 height 13
click at [369, 197] on icon "button" at bounding box center [364, 199] width 17 height 17
click at [378, 146] on icon "button" at bounding box center [371, 146] width 13 height 13
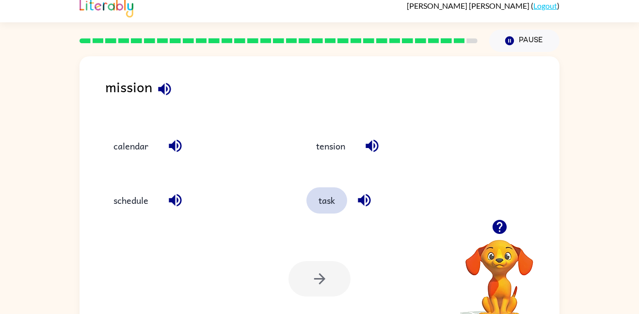
click at [337, 199] on button "task" at bounding box center [326, 200] width 41 height 26
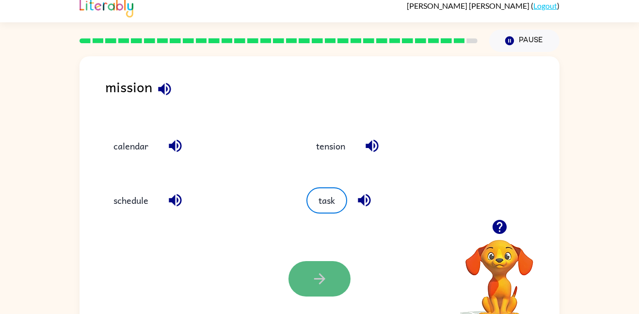
click at [329, 267] on button "button" at bounding box center [319, 278] width 62 height 35
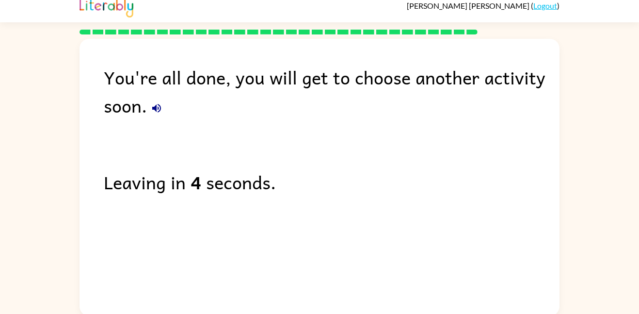
click at [154, 109] on icon "button" at bounding box center [156, 108] width 9 height 9
